Goal: Task Accomplishment & Management: Use online tool/utility

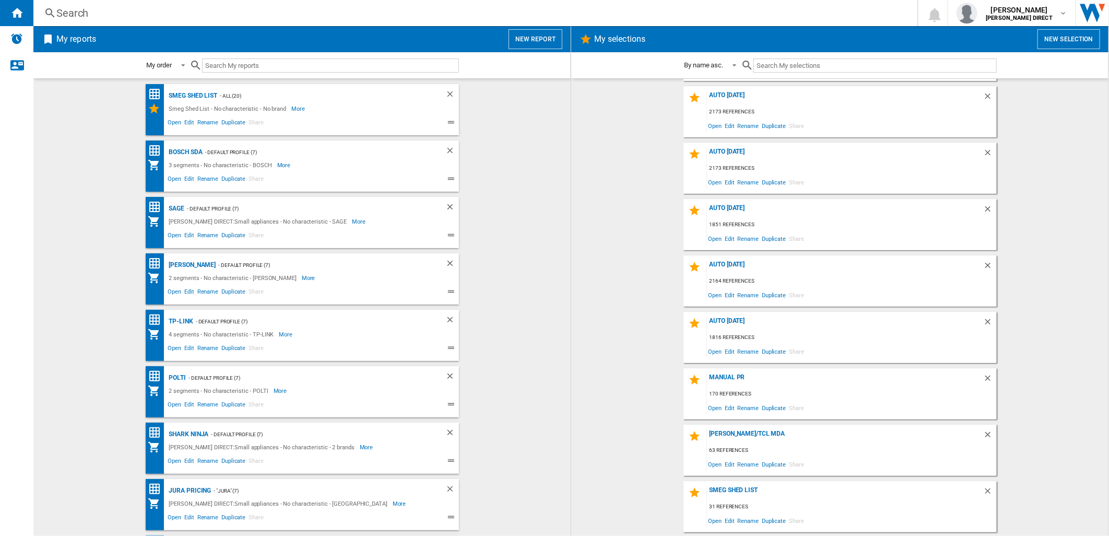
scroll to position [106, 0]
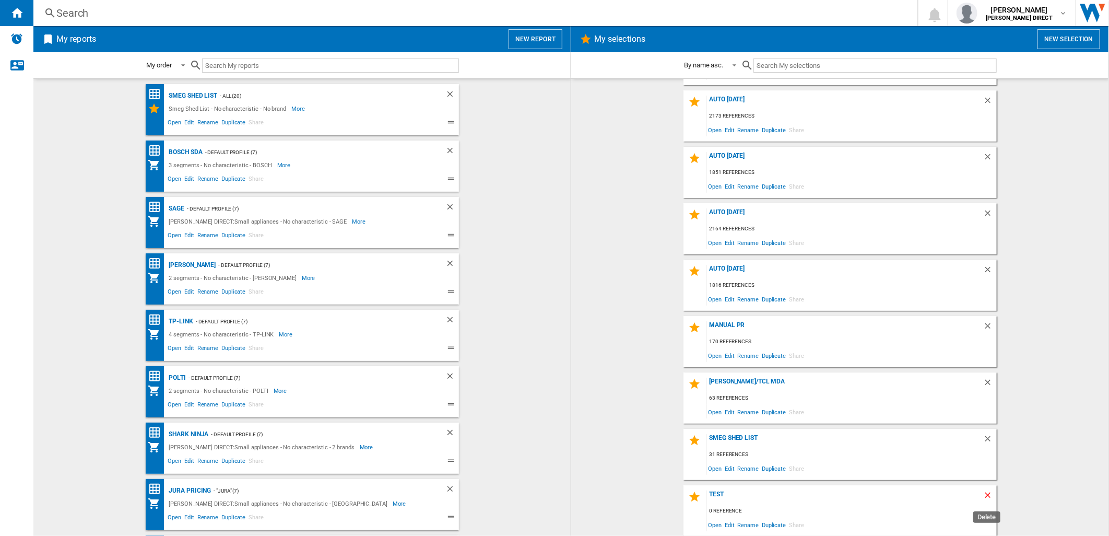
click at [989, 495] on ng-md-icon "Delete" at bounding box center [989, 496] width 13 height 13
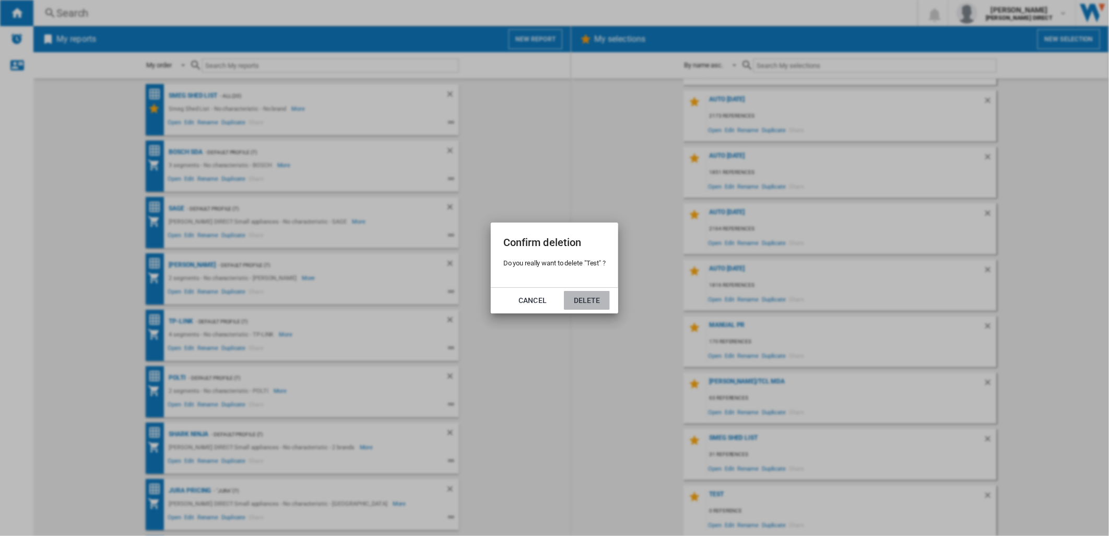
click at [576, 296] on button "Delete" at bounding box center [587, 300] width 46 height 19
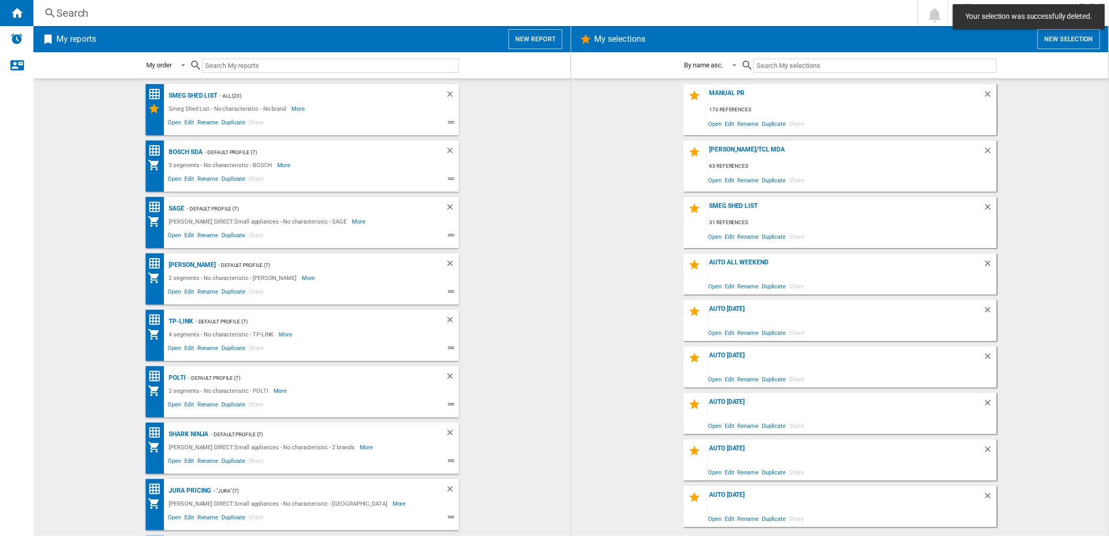
scroll to position [0, 0]
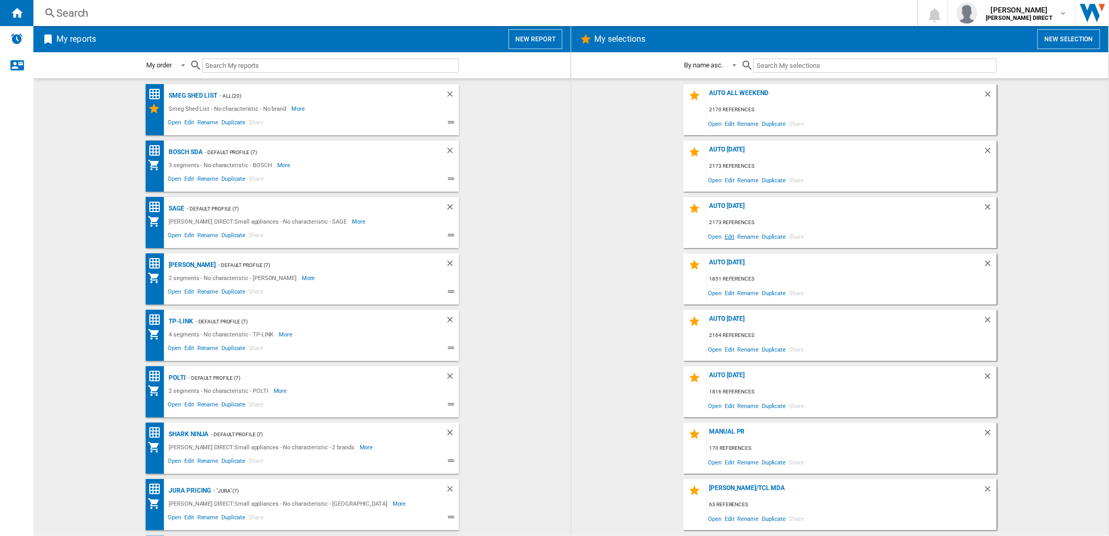
click at [729, 235] on span "Edit" at bounding box center [729, 236] width 13 height 14
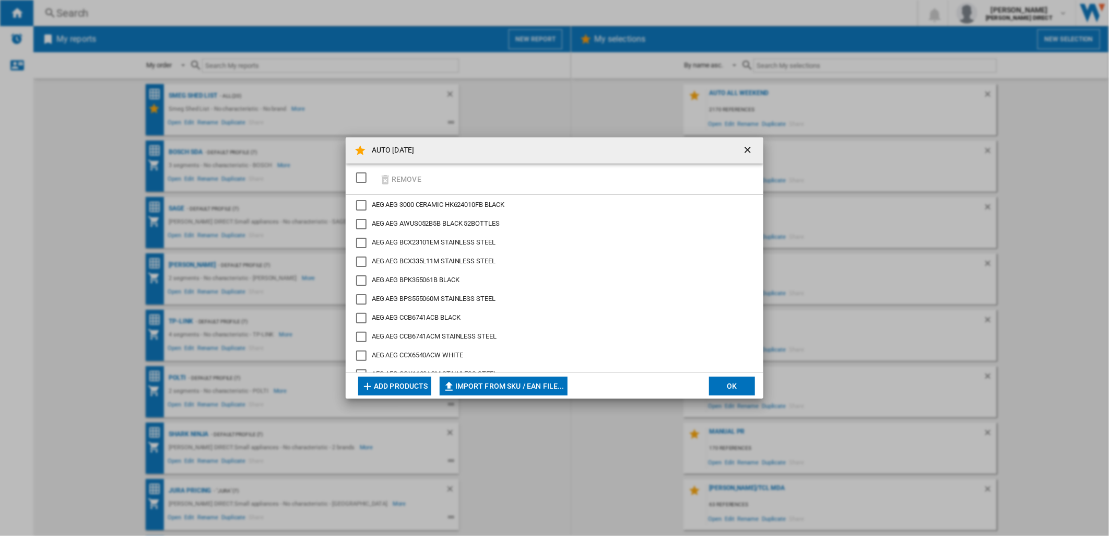
drag, startPoint x: 367, startPoint y: 180, endPoint x: 404, endPoint y: 179, distance: 37.1
click at [365, 180] on div "SELECTIONS.EDITION_POPUP.SELECT_DESELECT" at bounding box center [361, 177] width 10 height 10
click at [403, 179] on button "Remove" at bounding box center [400, 178] width 49 height 25
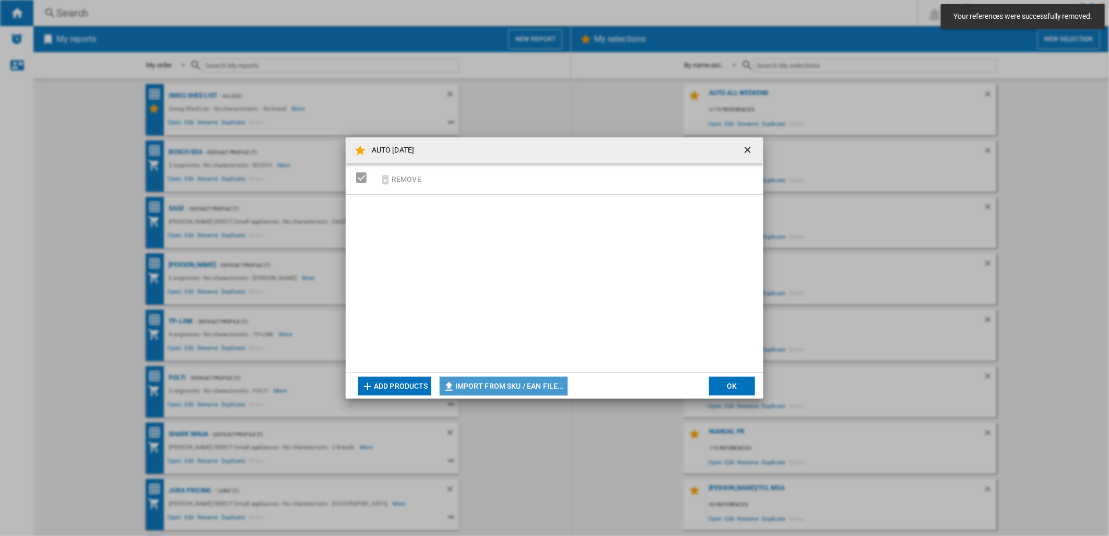
click at [514, 385] on button "Import from SKU / EAN file..." at bounding box center [503, 385] width 128 height 19
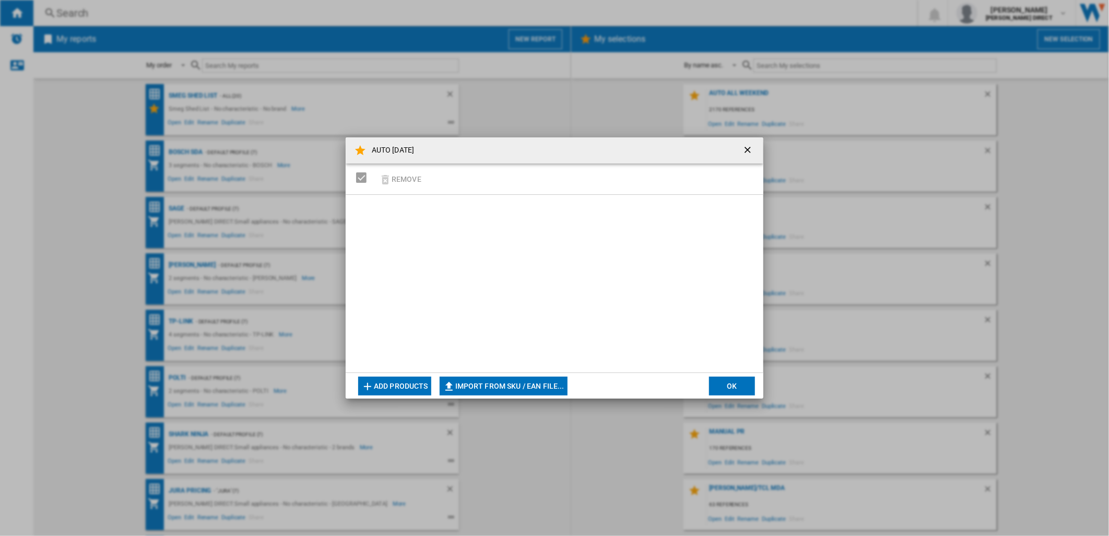
type input "**********"
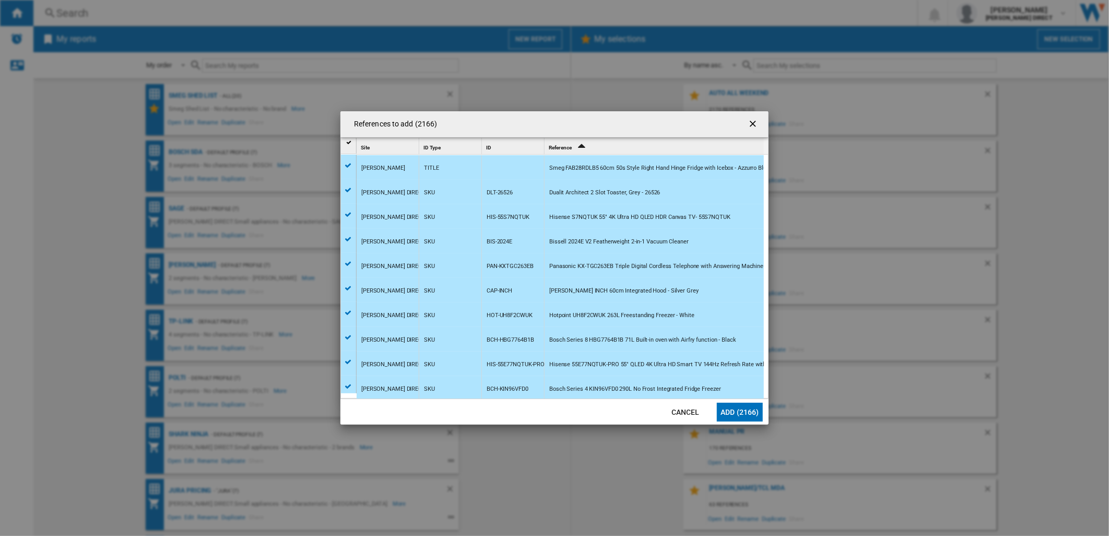
click at [738, 413] on button "Add (2166)" at bounding box center [740, 411] width 46 height 19
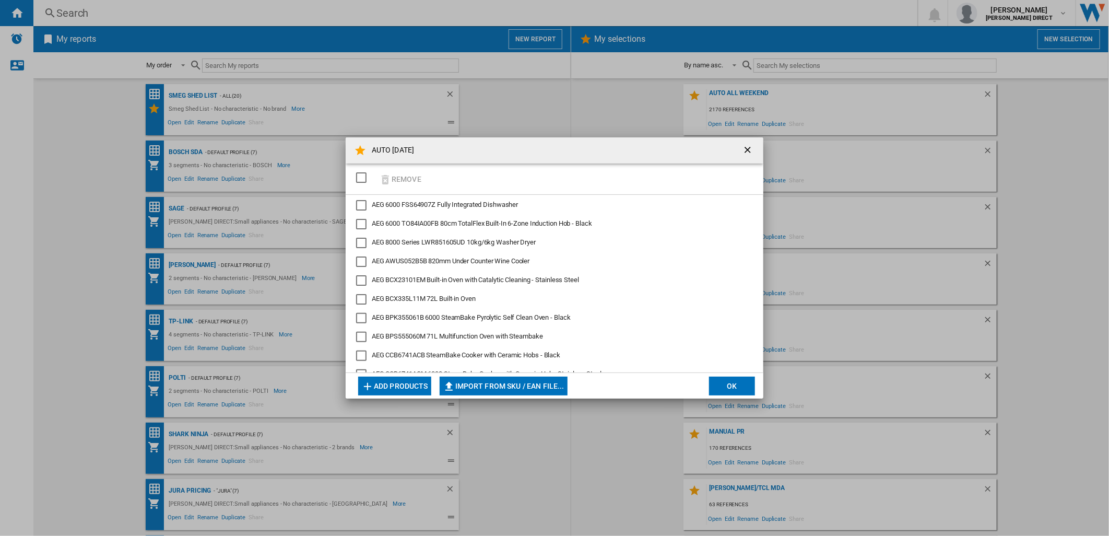
drag, startPoint x: 716, startPoint y: 387, endPoint x: 718, endPoint y: 338, distance: 49.7
click at [716, 387] on button "OK" at bounding box center [732, 385] width 46 height 19
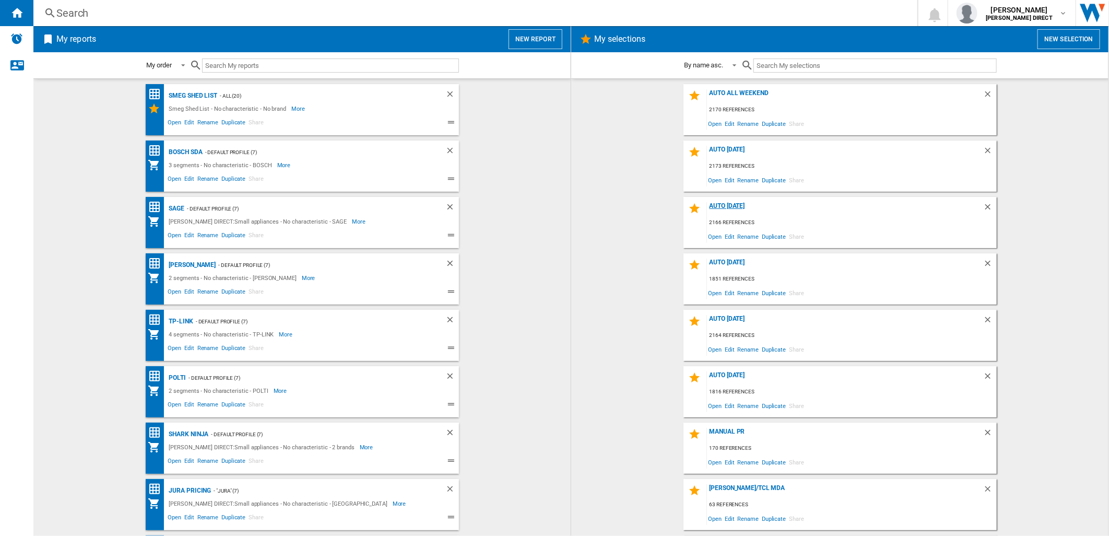
click at [729, 209] on div "AUTO [DATE]" at bounding box center [845, 209] width 276 height 14
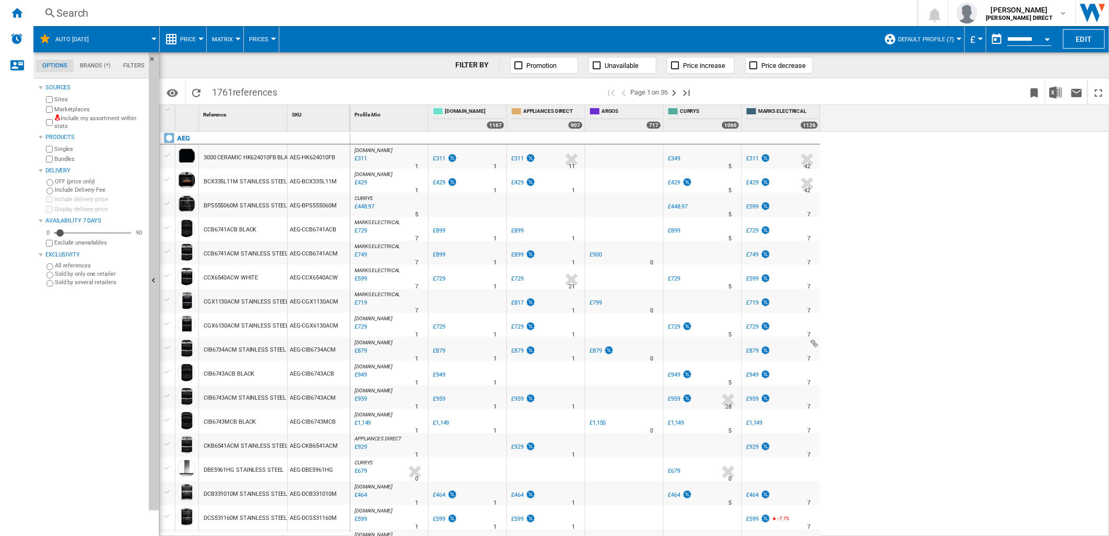
click at [54, 125] on label "Include my assortment within stats" at bounding box center [99, 122] width 90 height 16
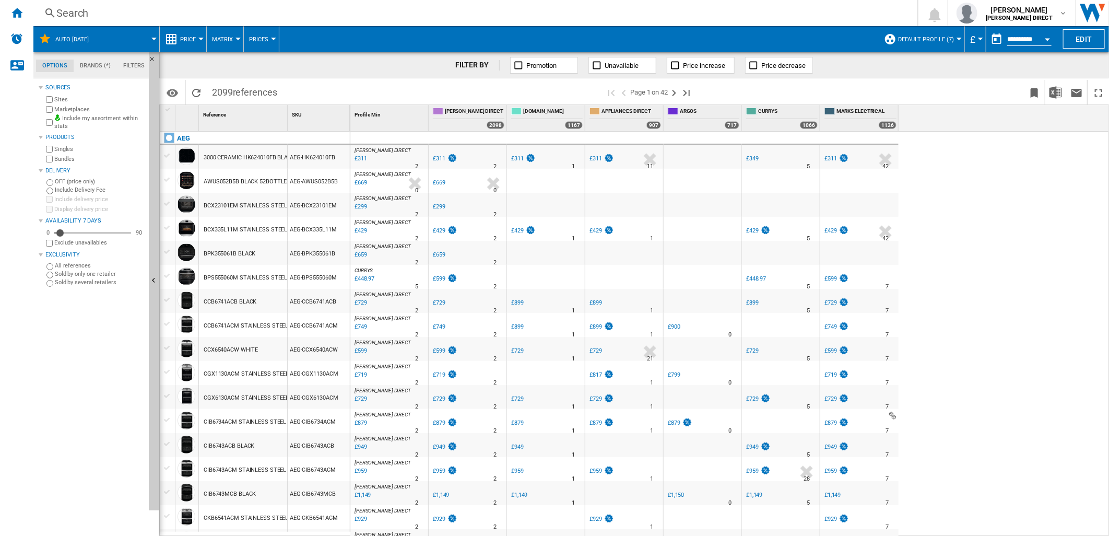
click at [64, 159] on label "Bundles" at bounding box center [99, 159] width 90 height 8
click at [1051, 89] on img "Download in Excel" at bounding box center [1055, 92] width 13 height 13
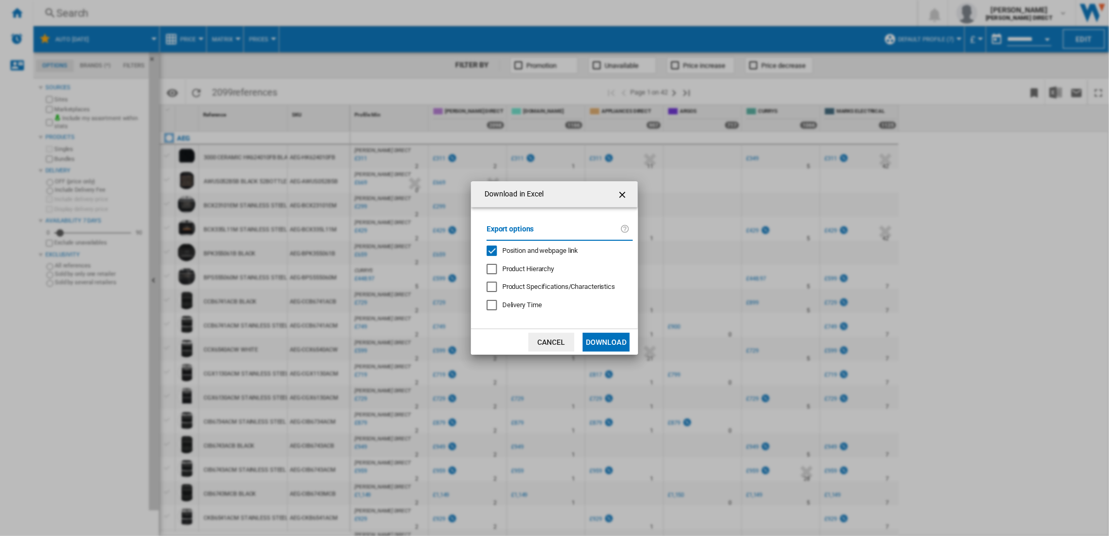
click at [617, 195] on ng-md-icon "getI18NText('BUTTONS.CLOSE_DIALOG')" at bounding box center [623, 194] width 13 height 13
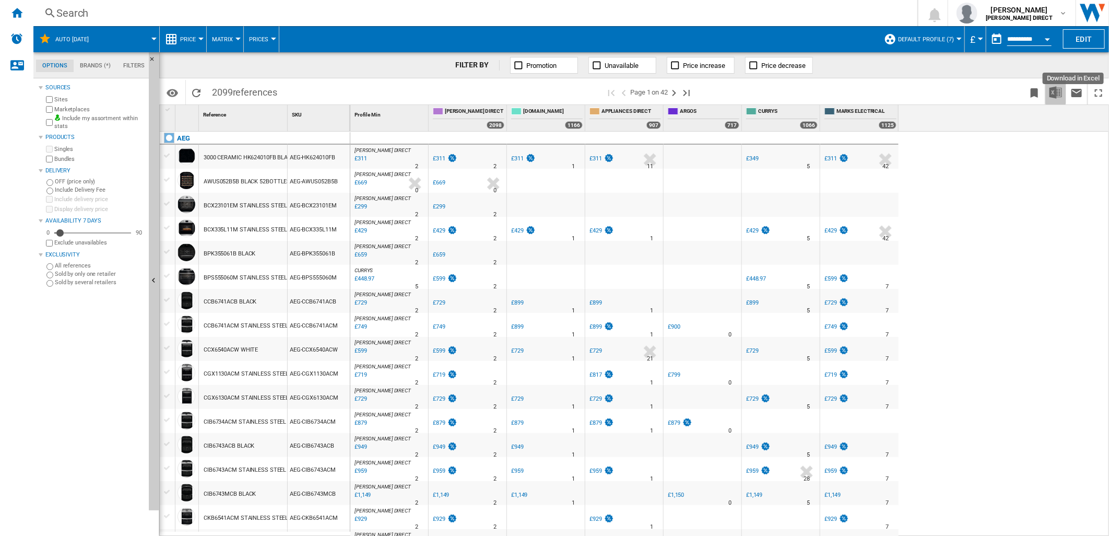
click at [1057, 98] on button "Download in Excel" at bounding box center [1055, 92] width 21 height 25
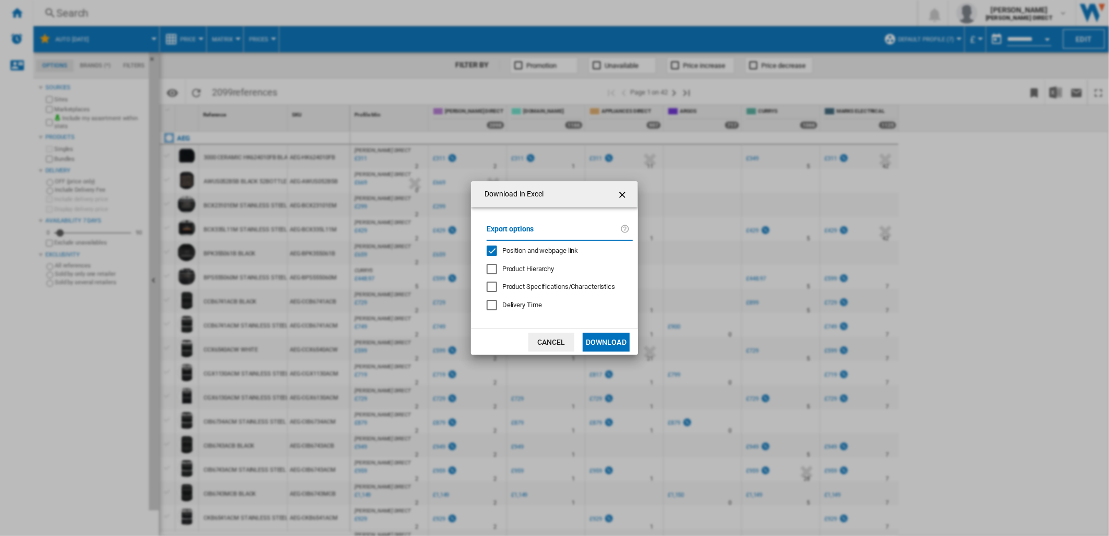
click at [519, 247] on span "Position and webpage link" at bounding box center [540, 250] width 76 height 8
click at [600, 338] on button "Download" at bounding box center [605, 341] width 47 height 19
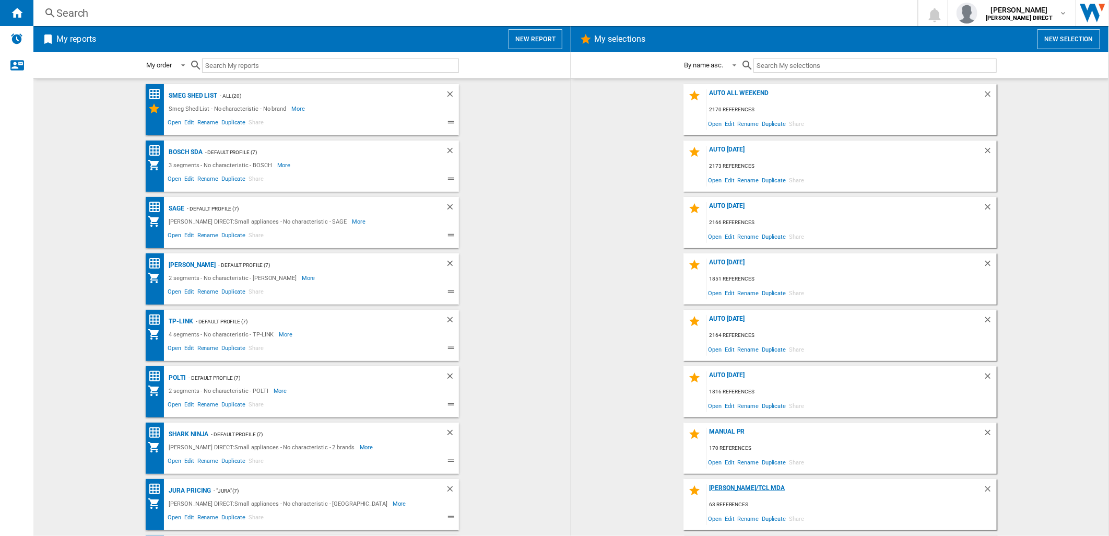
click at [737, 484] on div "[PERSON_NAME]/TCl MDA" at bounding box center [845, 491] width 276 height 14
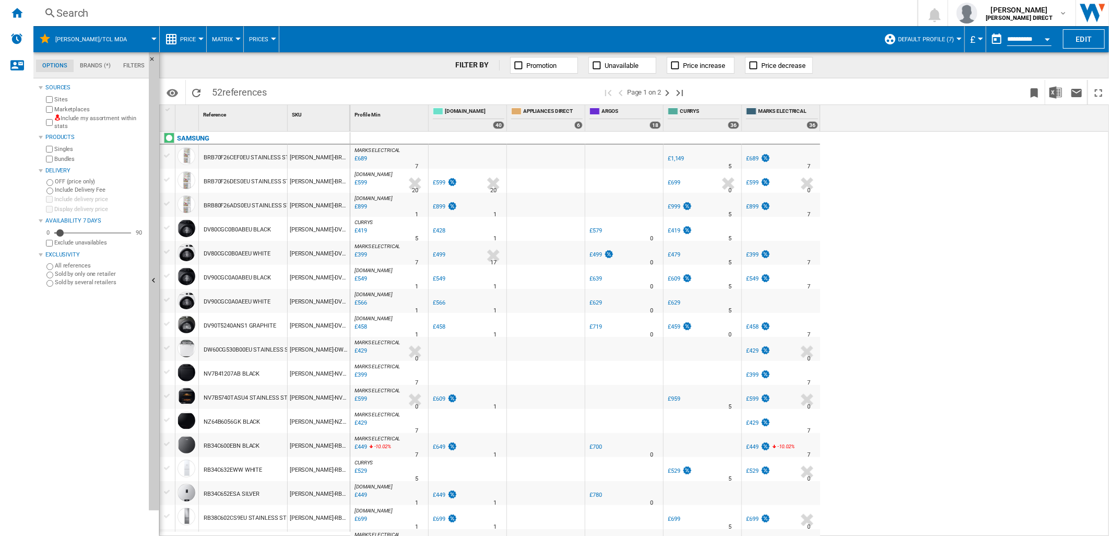
click at [227, 40] on span "Matrix" at bounding box center [222, 39] width 21 height 7
click at [235, 94] on button "Ranking" at bounding box center [232, 89] width 50 height 25
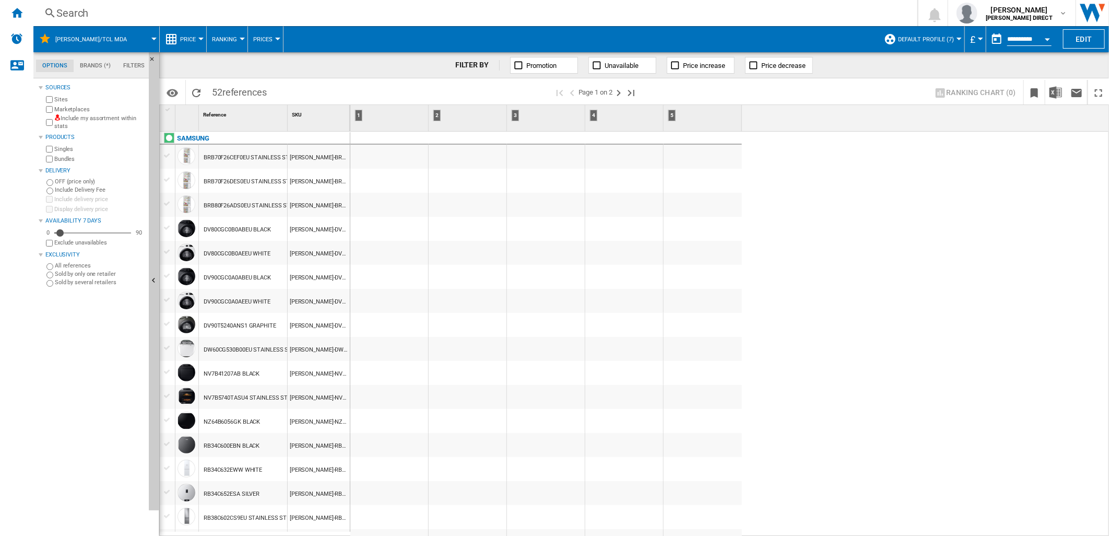
click at [87, 115] on label "Include my assortment within stats" at bounding box center [99, 122] width 90 height 16
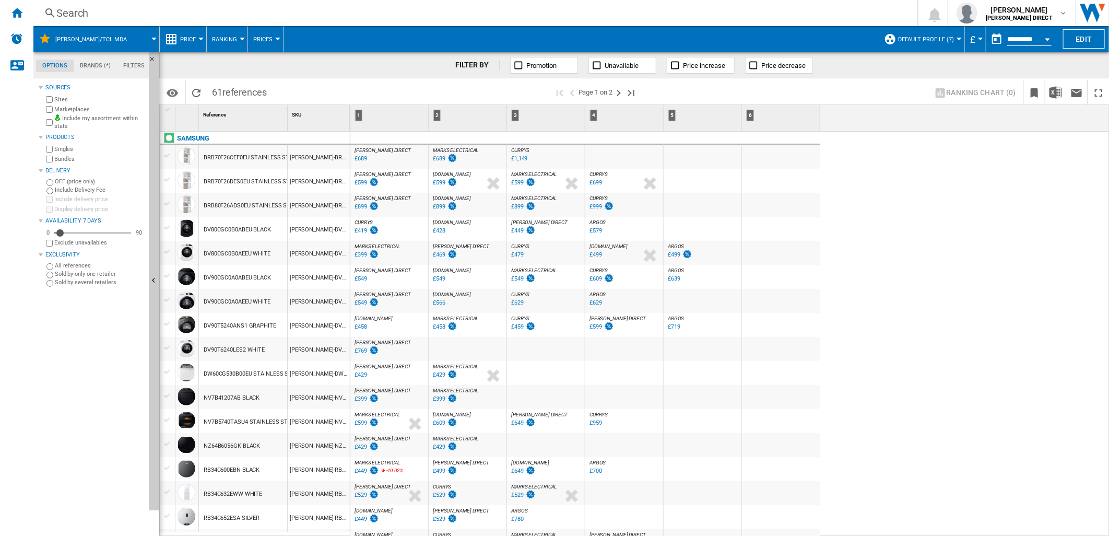
click at [403, 155] on div "HUGHES DIRECT : HUGHES DIRECT 0.0 % £689 % N/A HUGHES DIRECT : HUGHES DIRECT" at bounding box center [389, 159] width 74 height 24
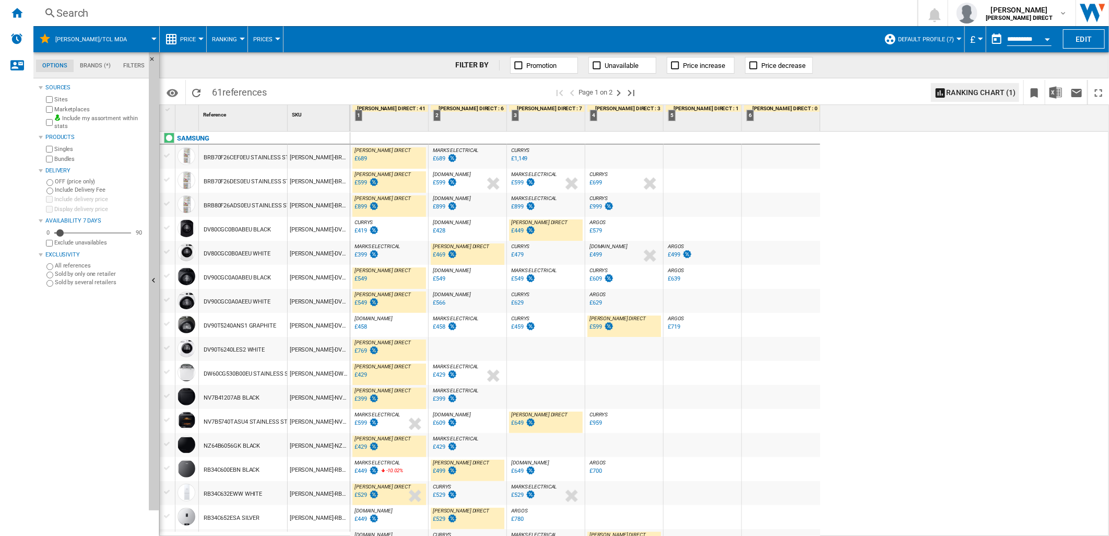
scroll to position [58, 0]
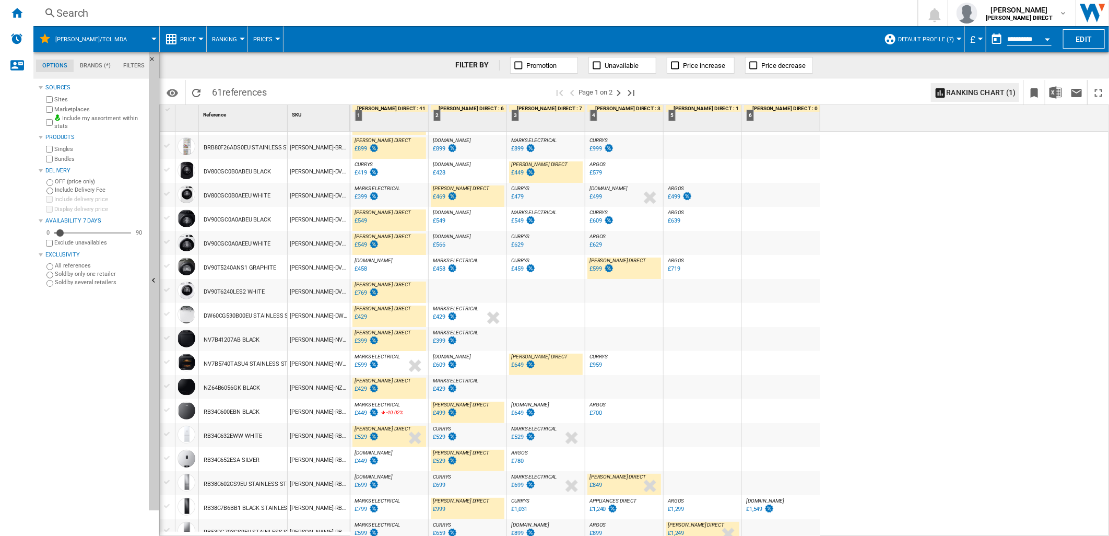
click at [519, 365] on div "£649" at bounding box center [517, 364] width 13 height 7
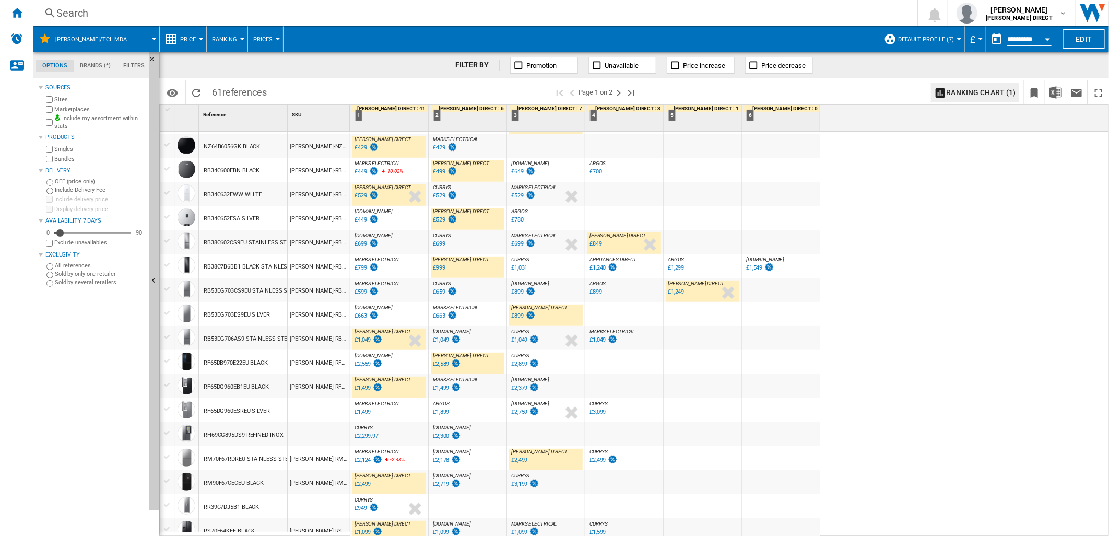
scroll to position [67, 0]
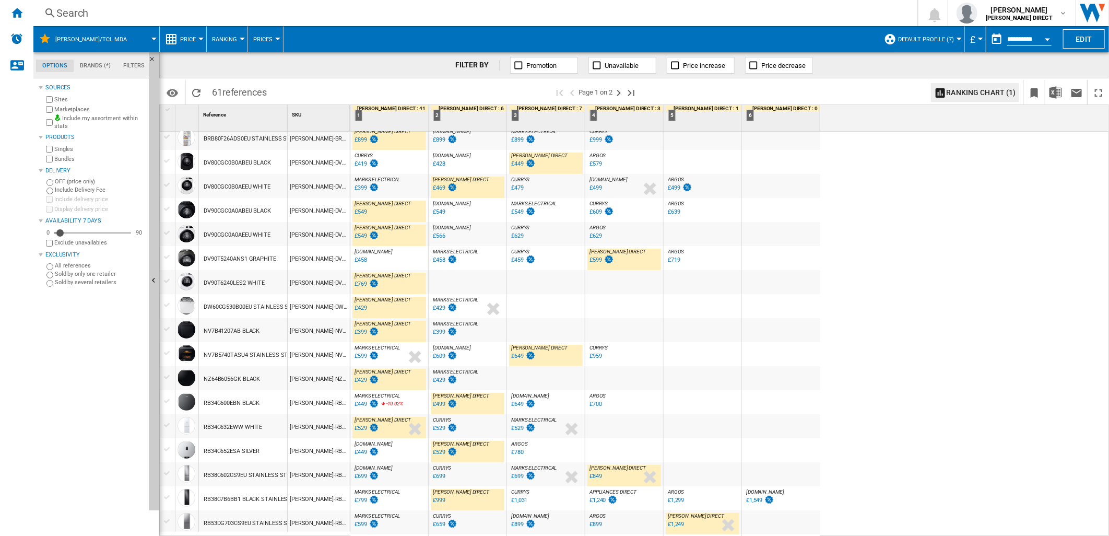
drag, startPoint x: 777, startPoint y: 375, endPoint x: 692, endPoint y: 370, distance: 85.2
click at [777, 375] on div at bounding box center [781, 378] width 78 height 24
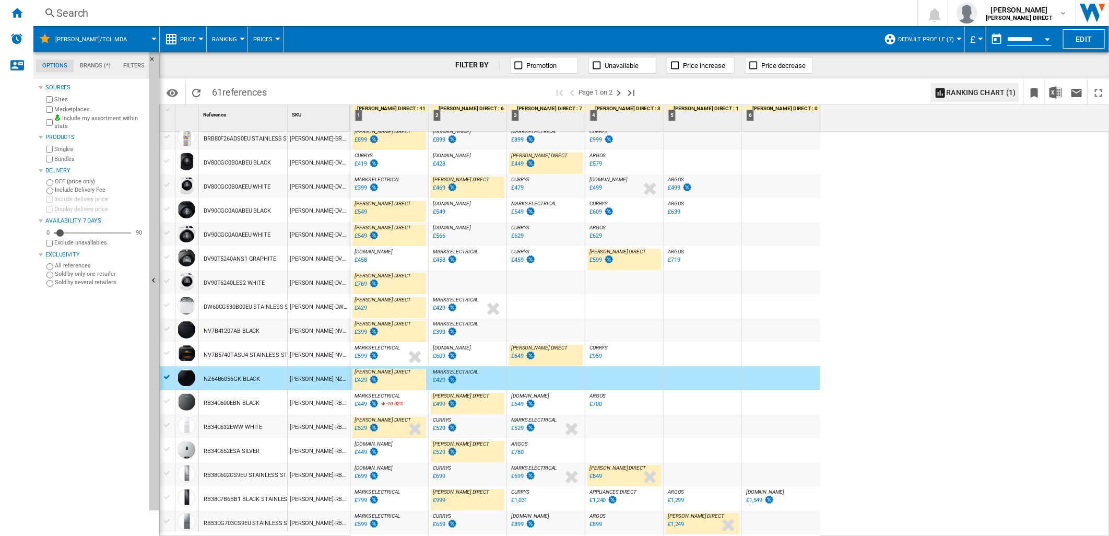
click at [680, 374] on div at bounding box center [702, 378] width 78 height 24
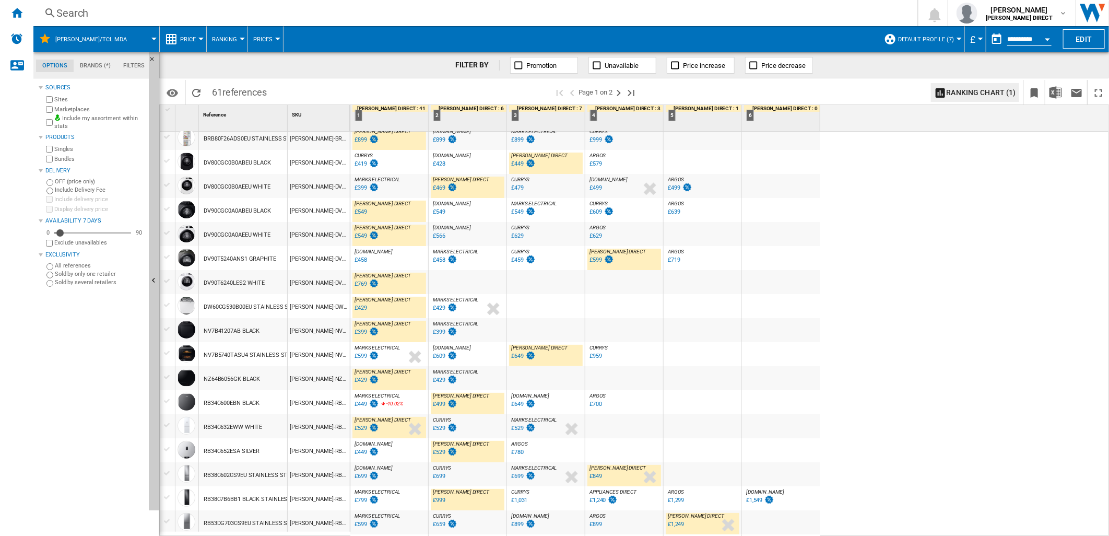
click at [441, 402] on div "£499" at bounding box center [439, 403] width 13 height 7
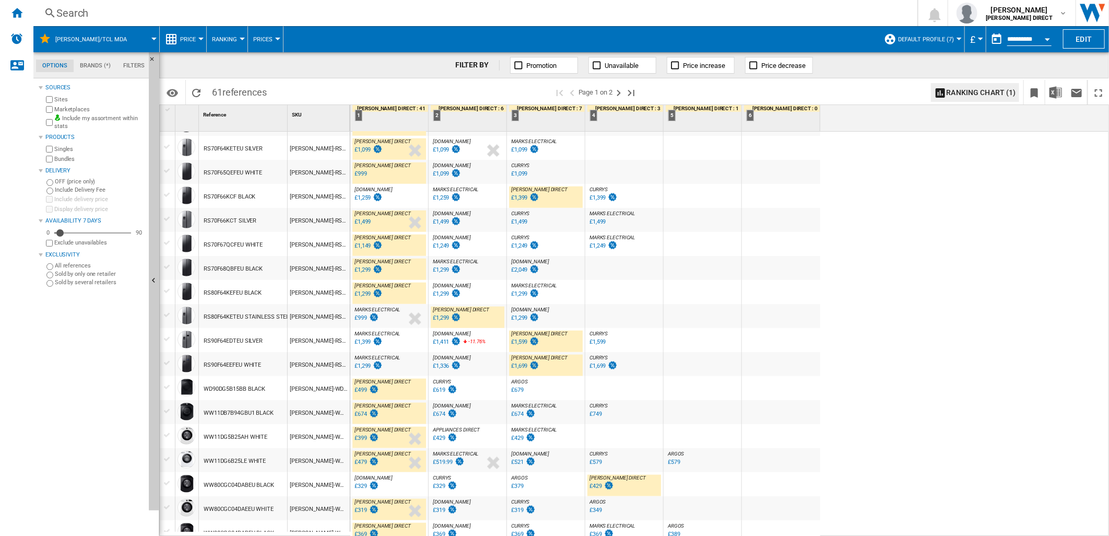
scroll to position [821, 0]
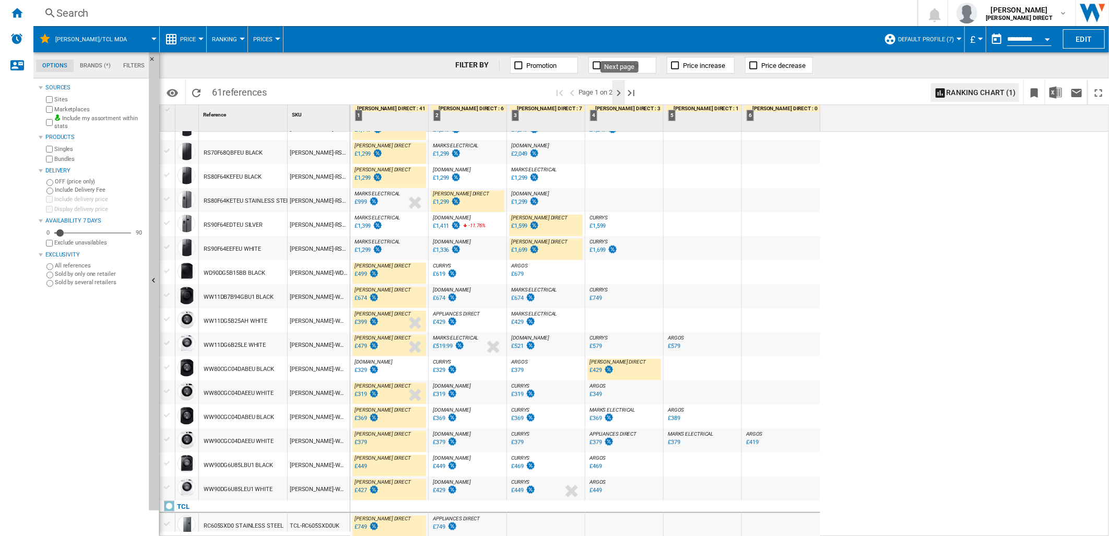
click at [616, 94] on ng-md-icon "Next page" at bounding box center [618, 93] width 13 height 13
